Goal: Transaction & Acquisition: Purchase product/service

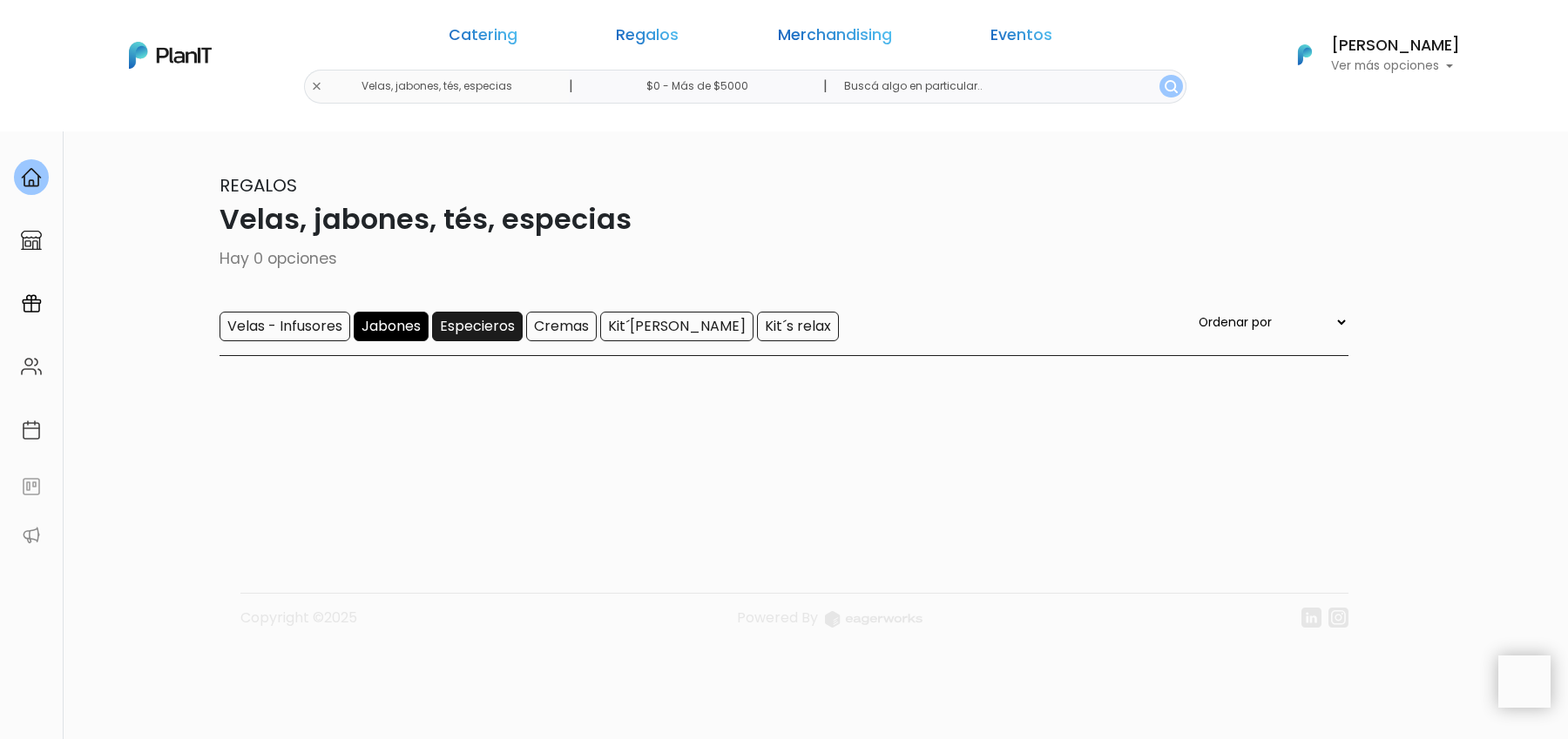
click at [508, 318] on input "Especieros" at bounding box center [477, 327] width 91 height 30
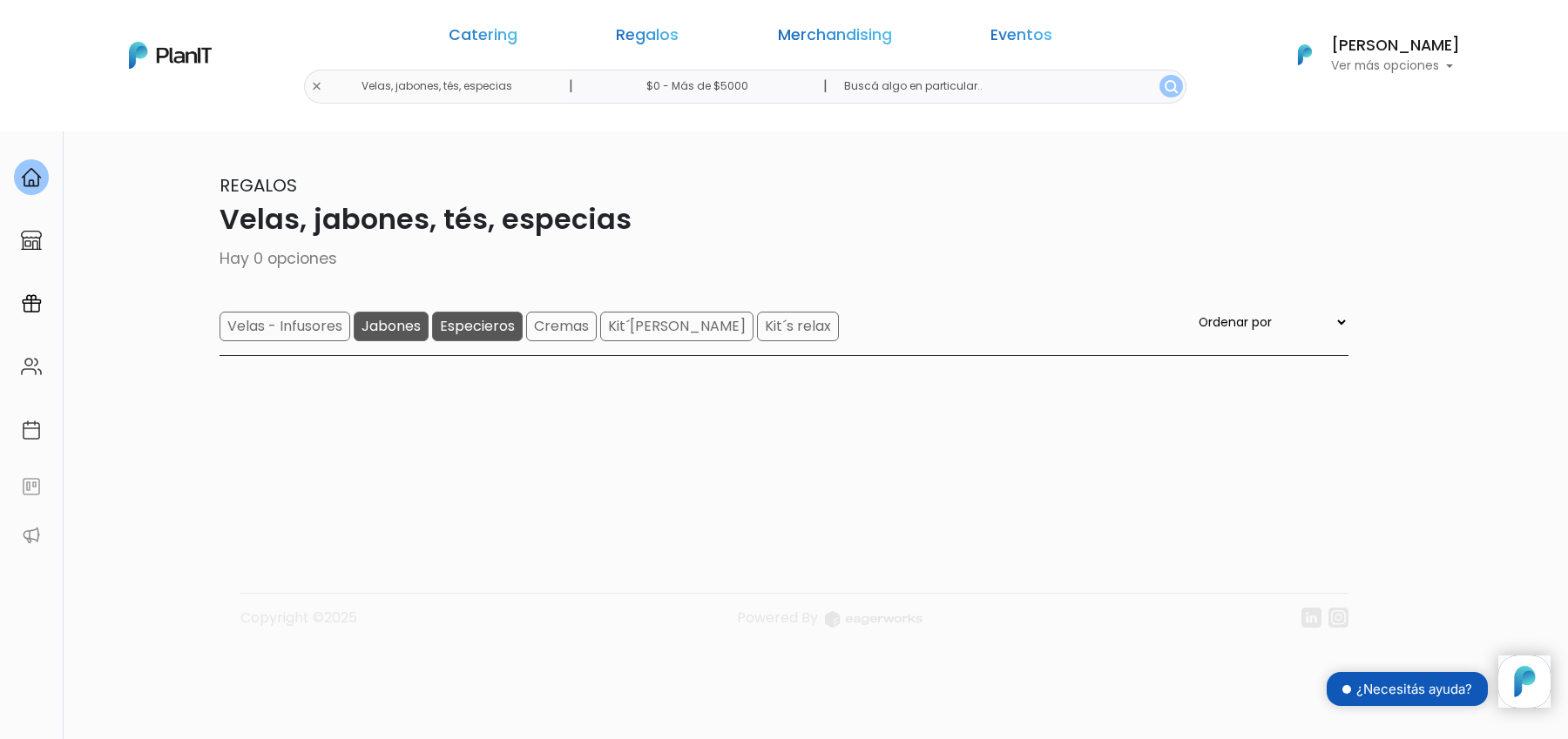
click at [597, 318] on form "Velas - Infusores Jabones Especieros Cremas Kit´s huertas Kit´s relax" at bounding box center [529, 327] width 620 height 30
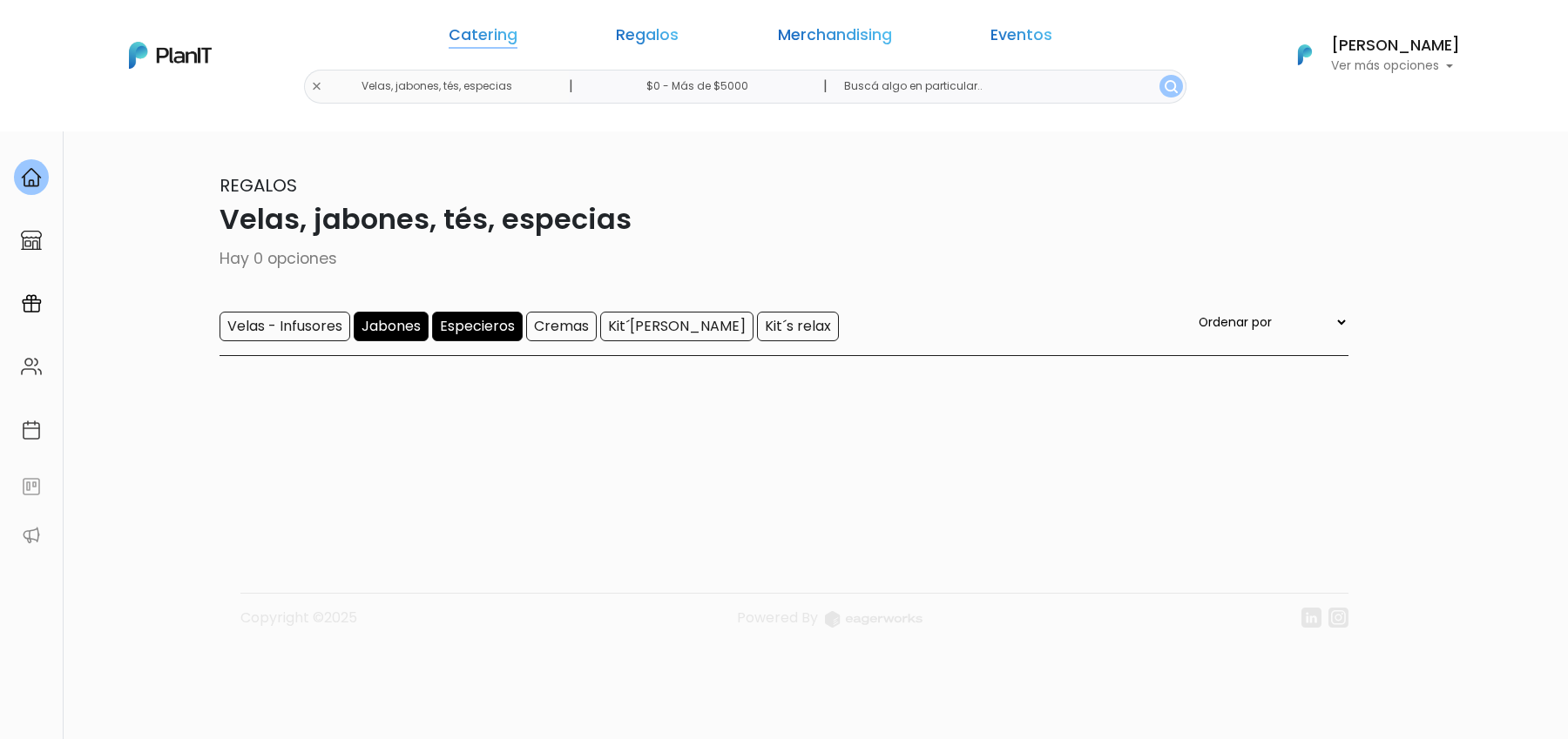
click at [517, 29] on link "Catering" at bounding box center [483, 39] width 69 height 21
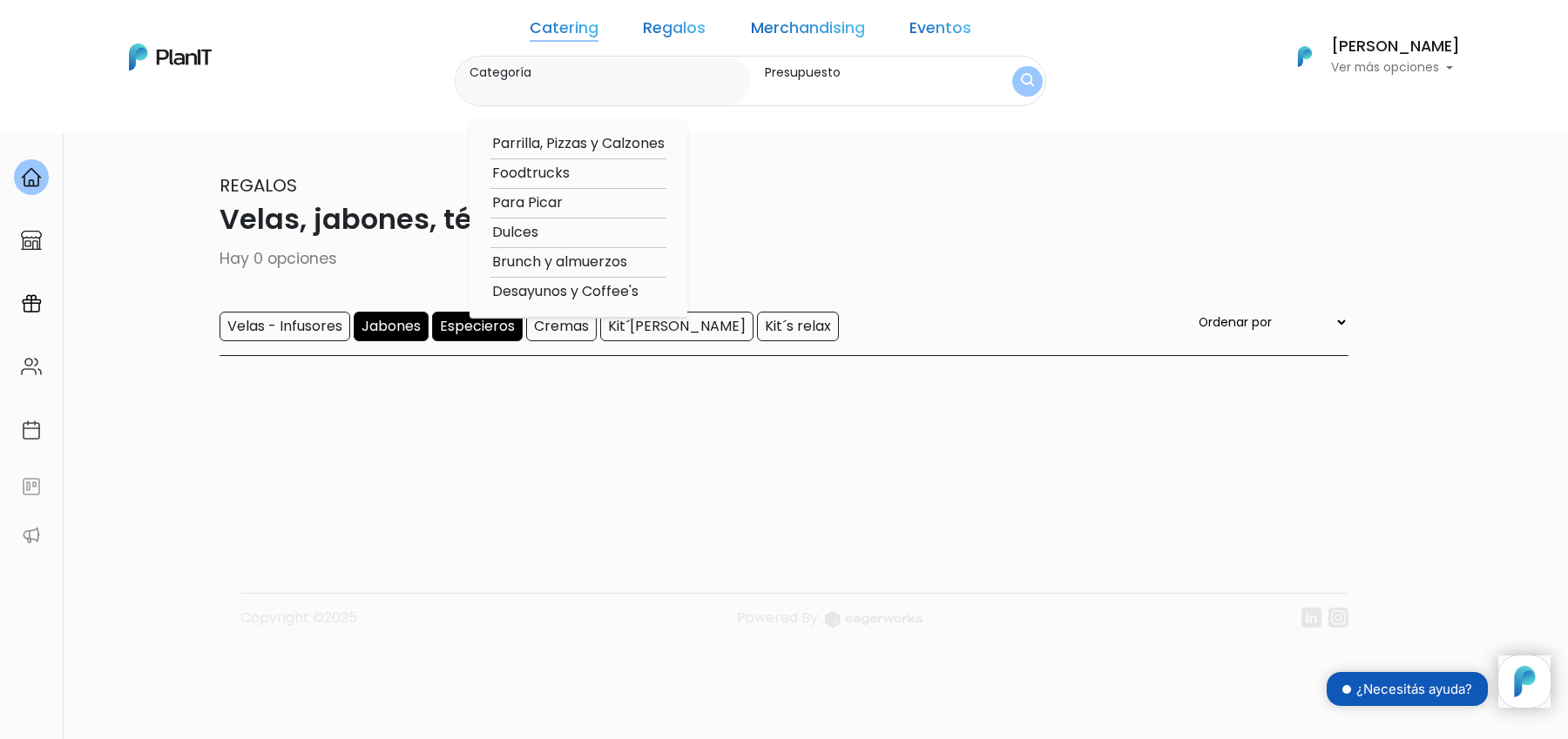
click at [670, 32] on link "Regalos" at bounding box center [674, 32] width 63 height 21
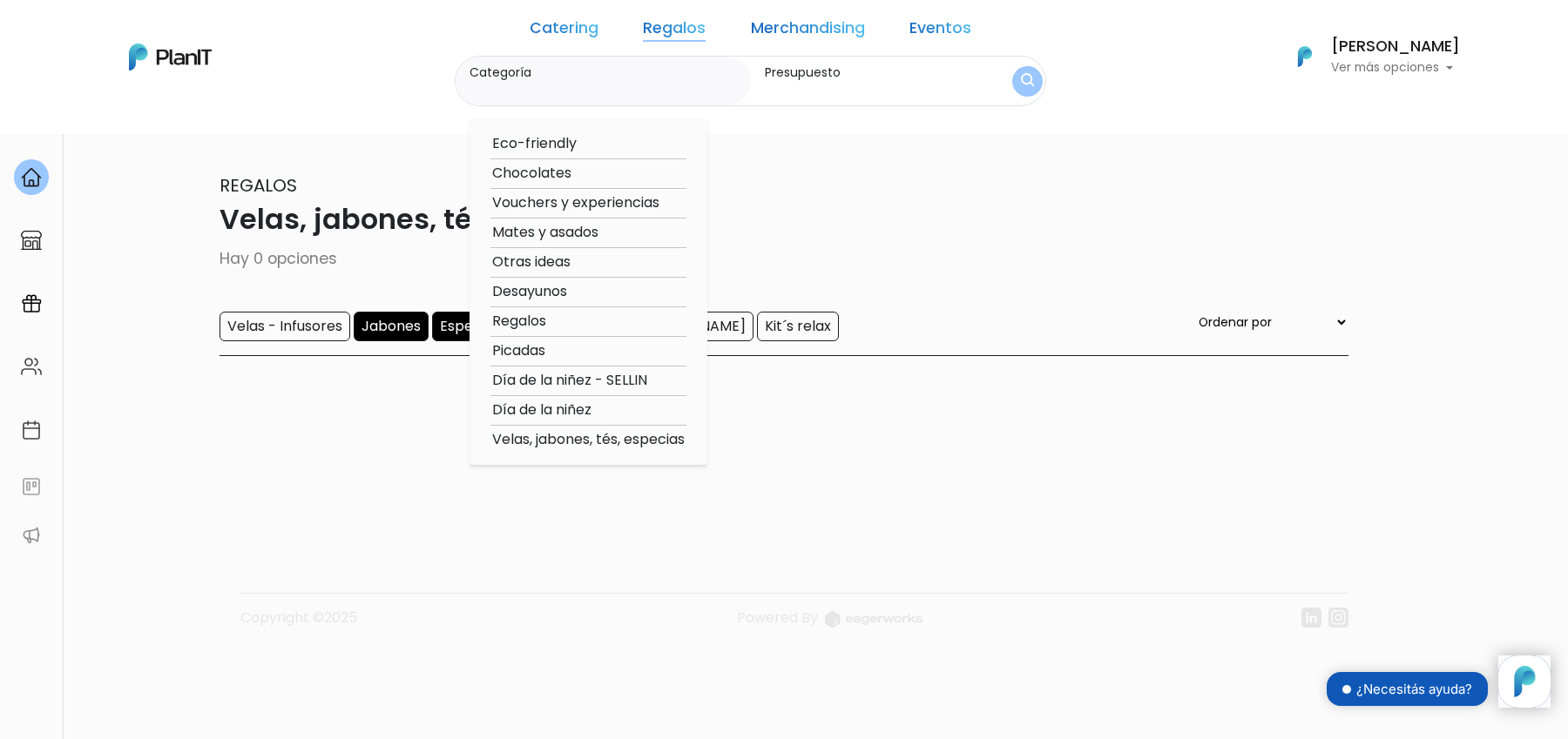
click at [572, 179] on option "Chocolates" at bounding box center [589, 174] width 196 height 22
type input "Chocolates"
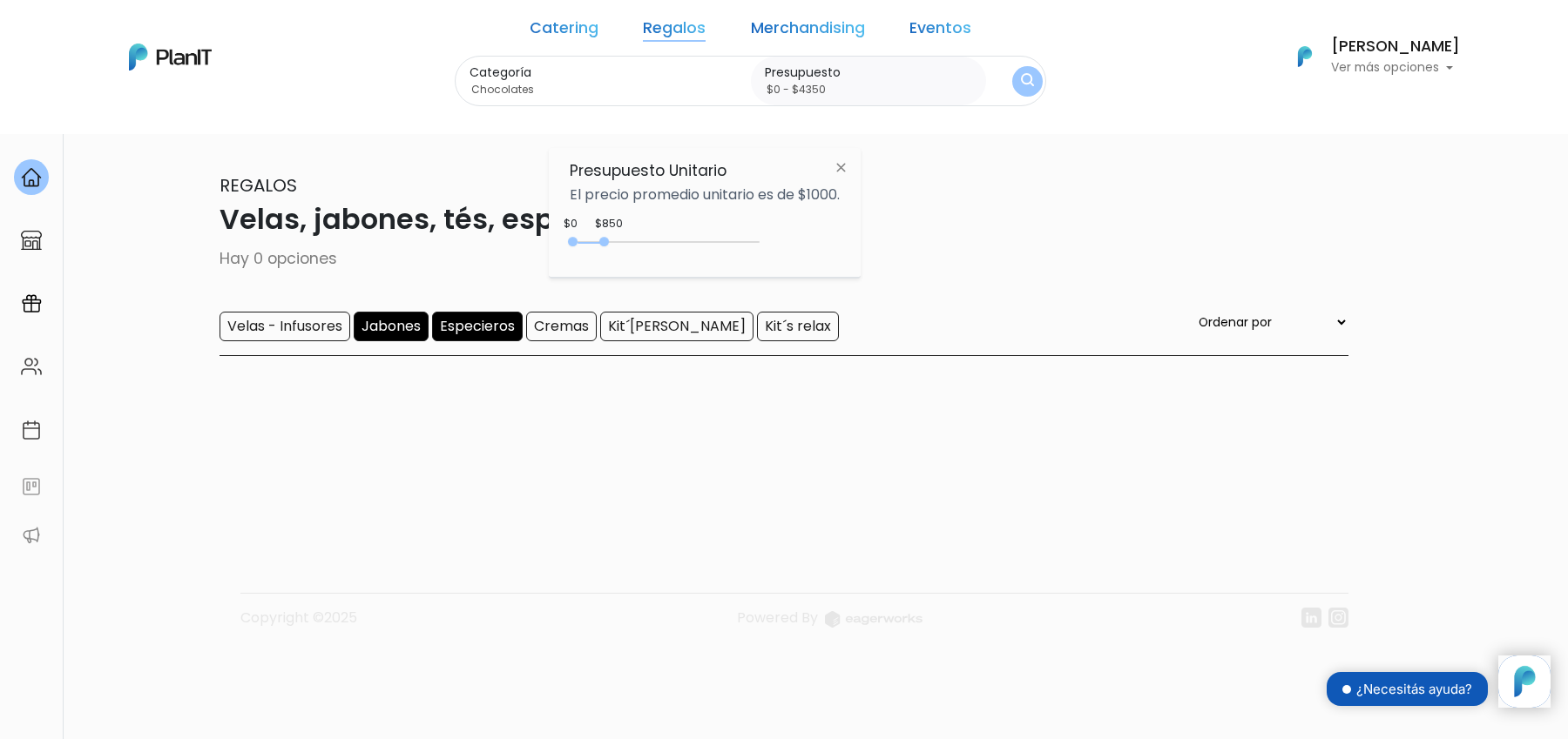
type input "$0 - Más de $5000"
drag, startPoint x: 607, startPoint y: 243, endPoint x: 759, endPoint y: 242, distance: 152.0
click at [609, 242] on div at bounding box center [604, 241] width 10 height 10
click at [964, 89] on div "Categoría Chocolates Eco-friendly Chocolates Vouchers y experiencias Mates y as…" at bounding box center [750, 81] width 591 height 51
click at [1018, 89] on img "submit" at bounding box center [1028, 82] width 19 height 25
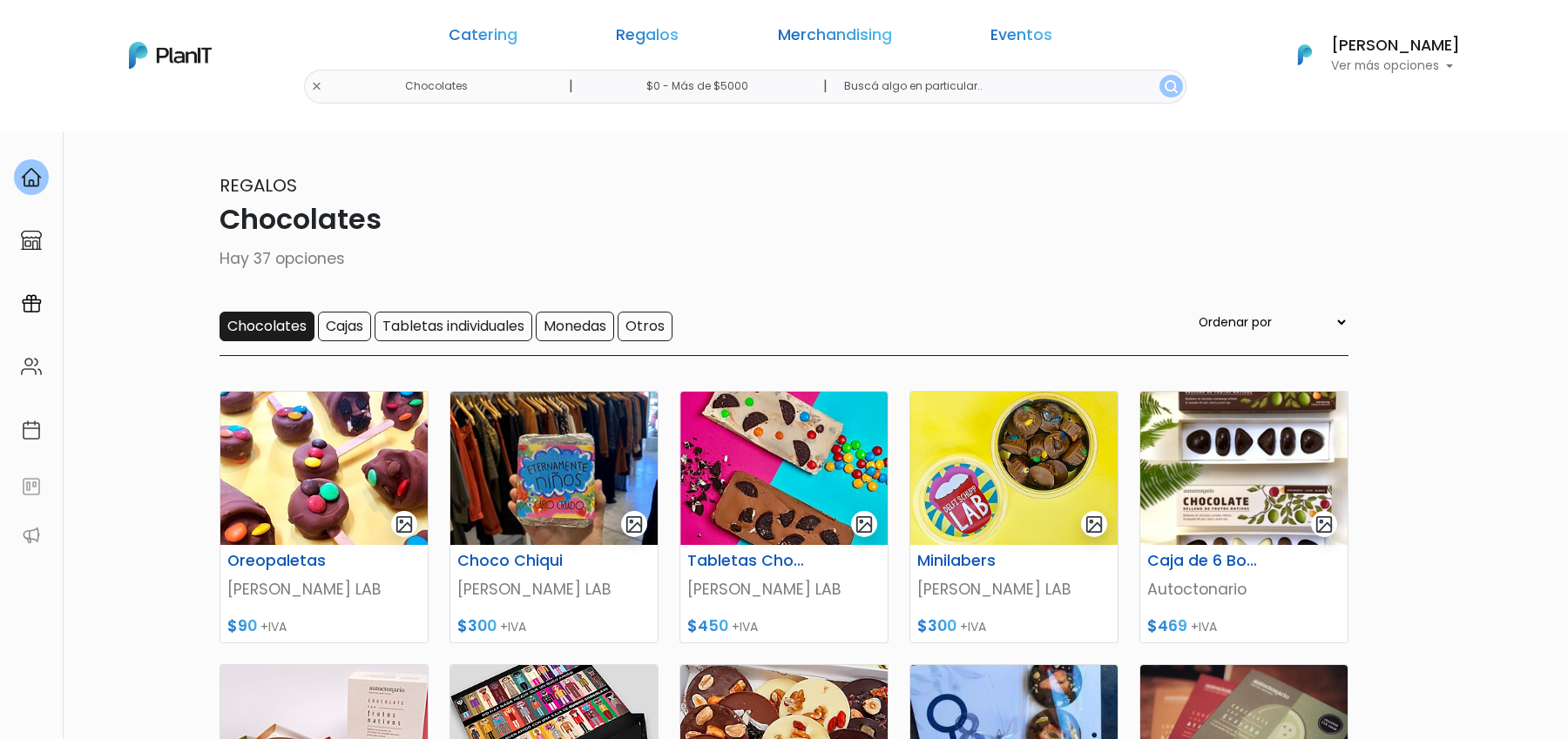
click at [275, 323] on input "Chocolates" at bounding box center [267, 327] width 95 height 30
click at [347, 323] on input "Cajas" at bounding box center [345, 327] width 53 height 30
click at [446, 324] on input "Tabletas individuales" at bounding box center [453, 327] width 158 height 30
